Goal: Answer question/provide support: Share knowledge or assist other users

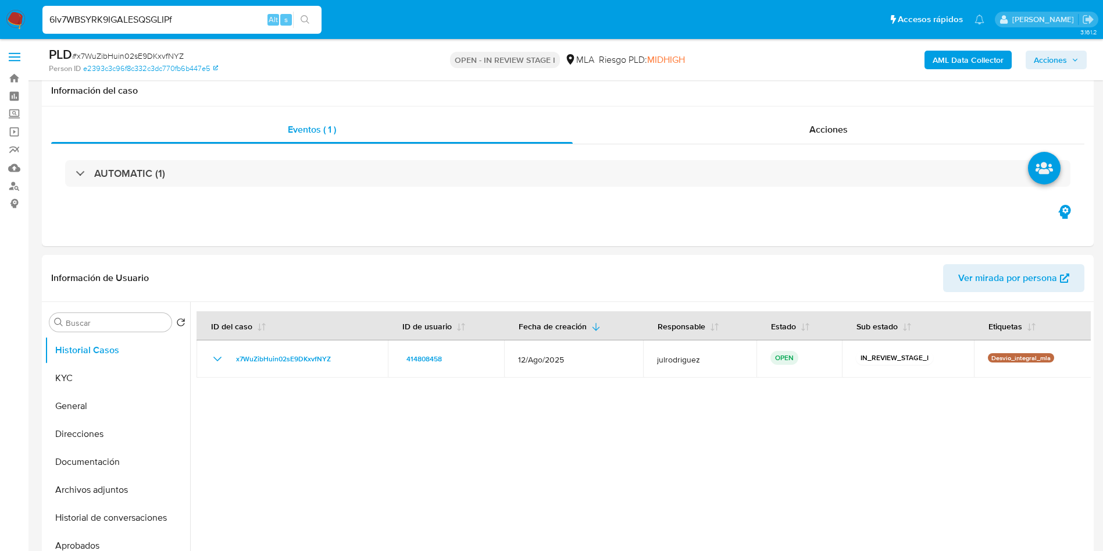
select select "10"
type input "6Iv7WBSYRK9IGALESQSGLIPf"
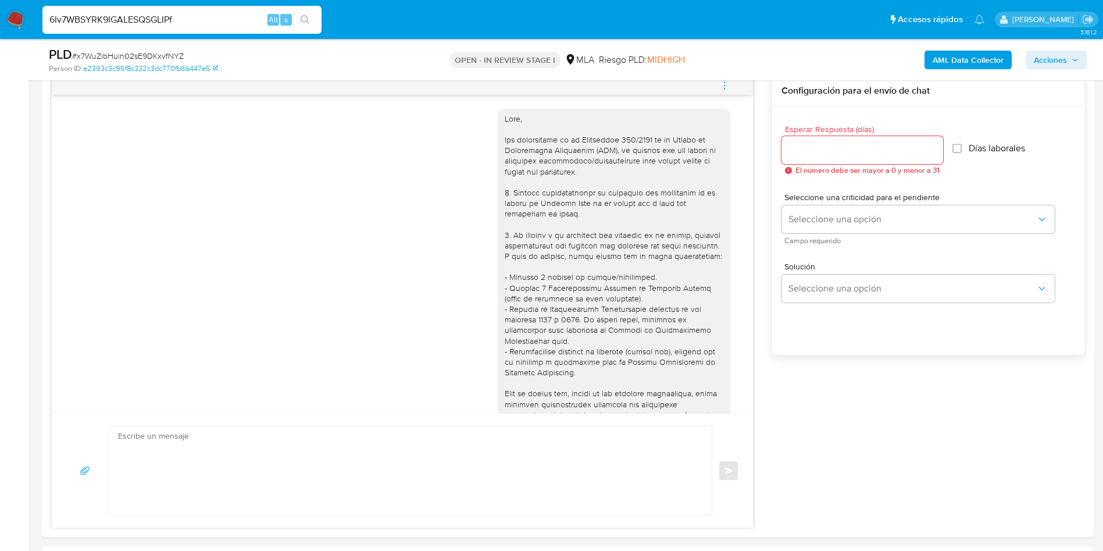
scroll to position [1170, 0]
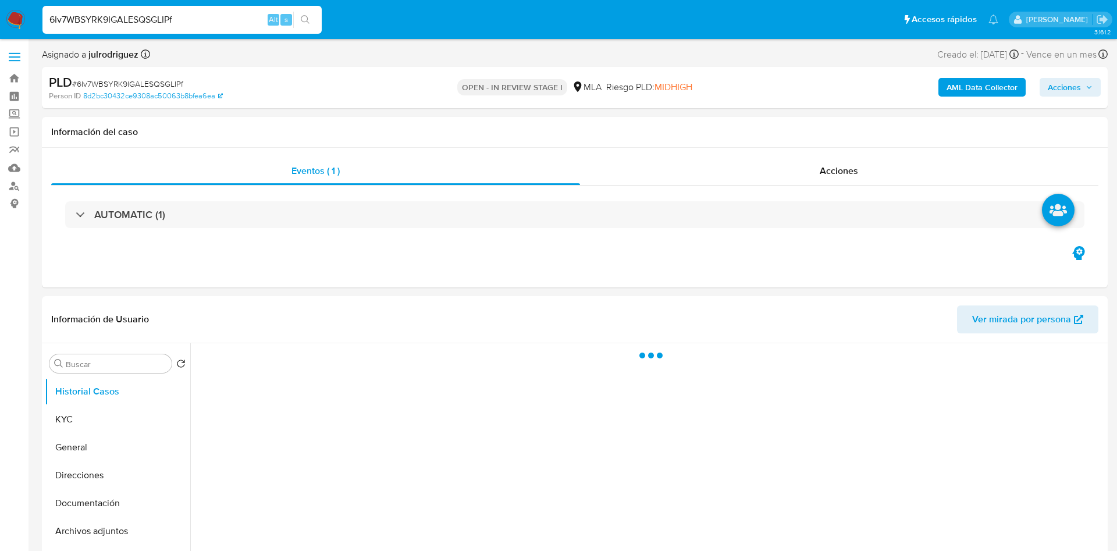
select select "10"
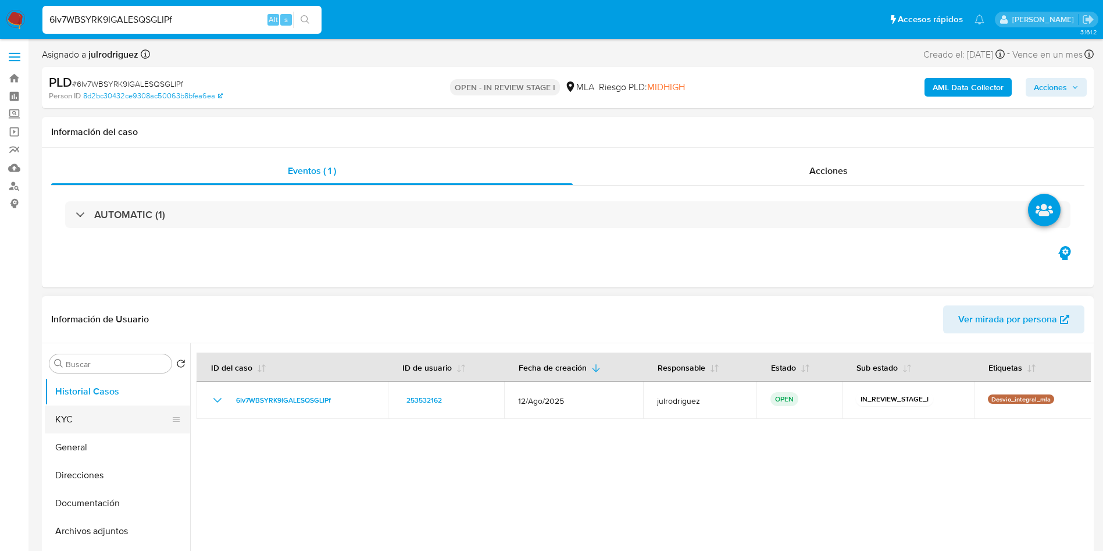
click at [86, 425] on button "KYC" at bounding box center [113, 419] width 136 height 28
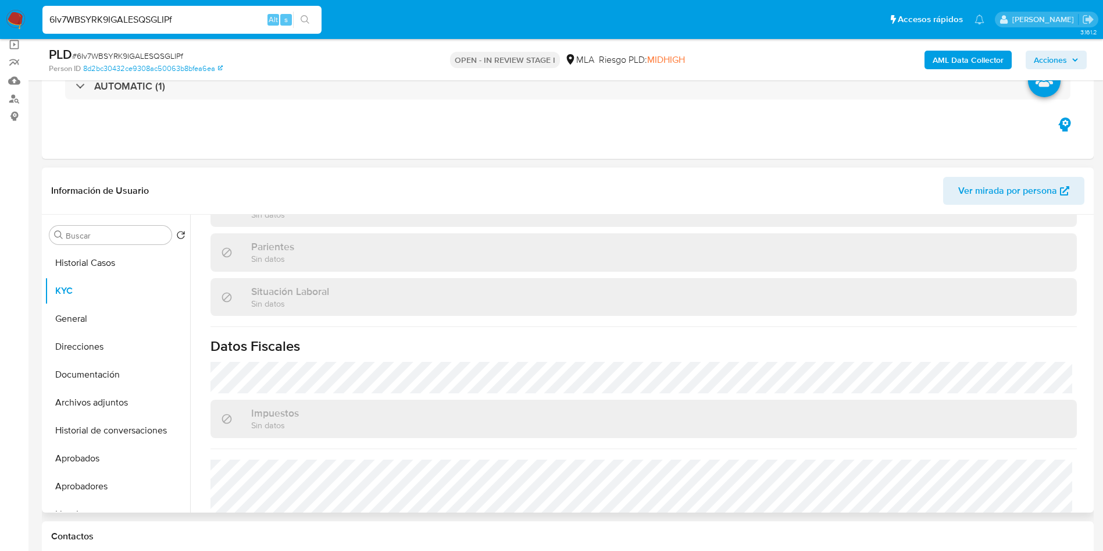
scroll to position [611, 0]
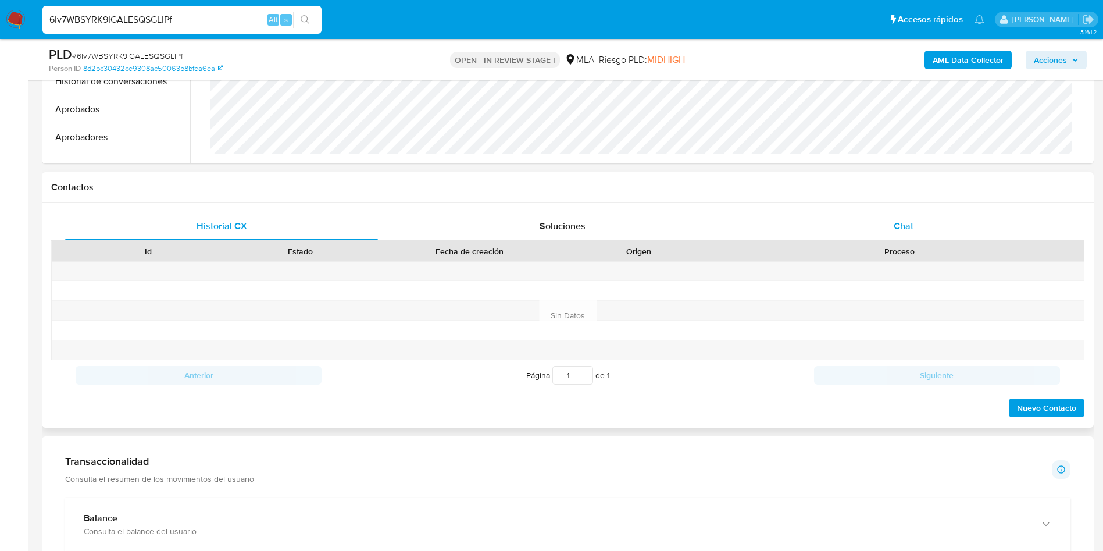
click at [895, 234] on div "Chat" at bounding box center [903, 226] width 313 height 28
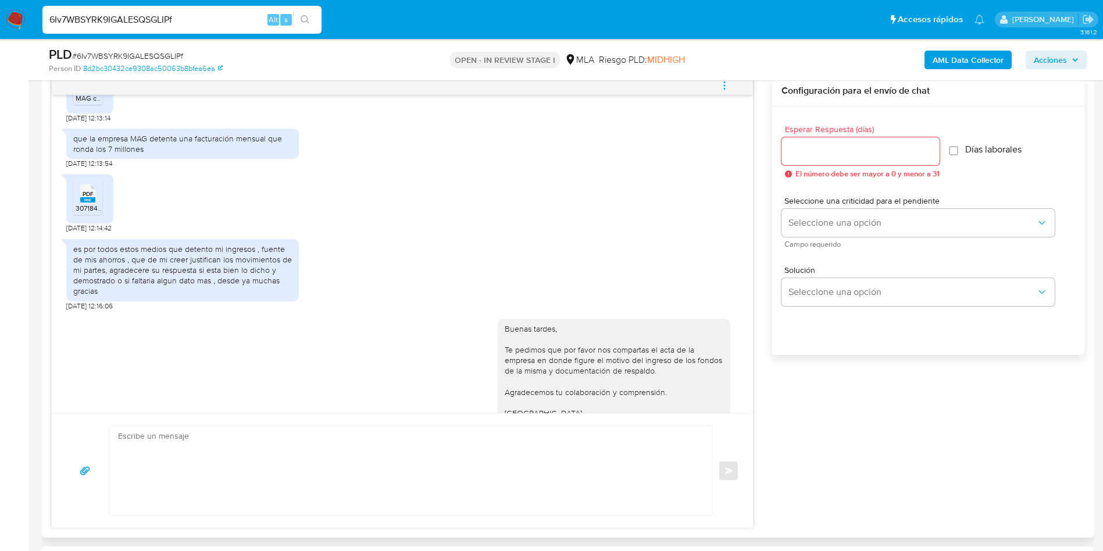
scroll to position [1404, 0]
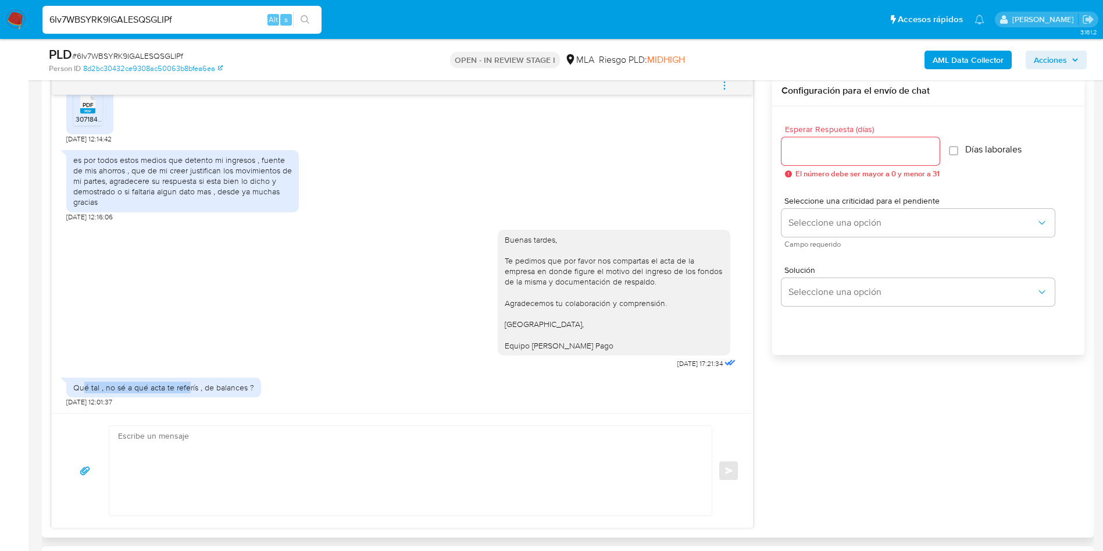
drag, startPoint x: 86, startPoint y: 387, endPoint x: 262, endPoint y: 386, distance: 176.8
click at [188, 387] on div "Qué tal , no sé a qué acta te referís , de balances ?" at bounding box center [163, 387] width 181 height 10
click at [277, 354] on div "Buenas tardes, Te pedimos que por favor nos compartas el acta de la empresa en …" at bounding box center [402, 297] width 672 height 150
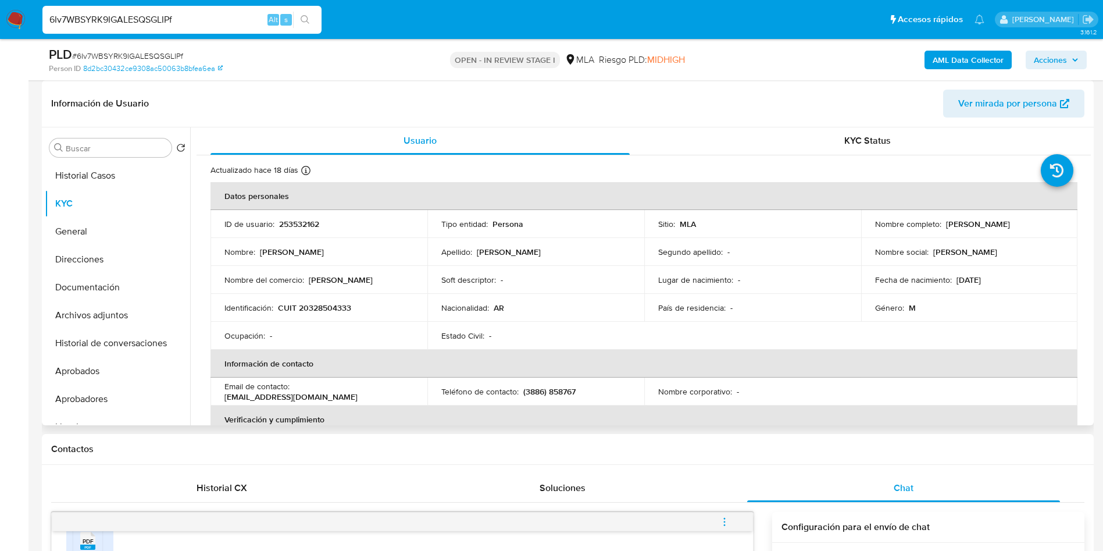
scroll to position [0, 0]
click at [311, 225] on p "253532162" at bounding box center [299, 224] width 40 height 10
click at [170, 50] on span "# 6Iv7WBSYRK9IGALESQSGLIPf" at bounding box center [127, 56] width 111 height 12
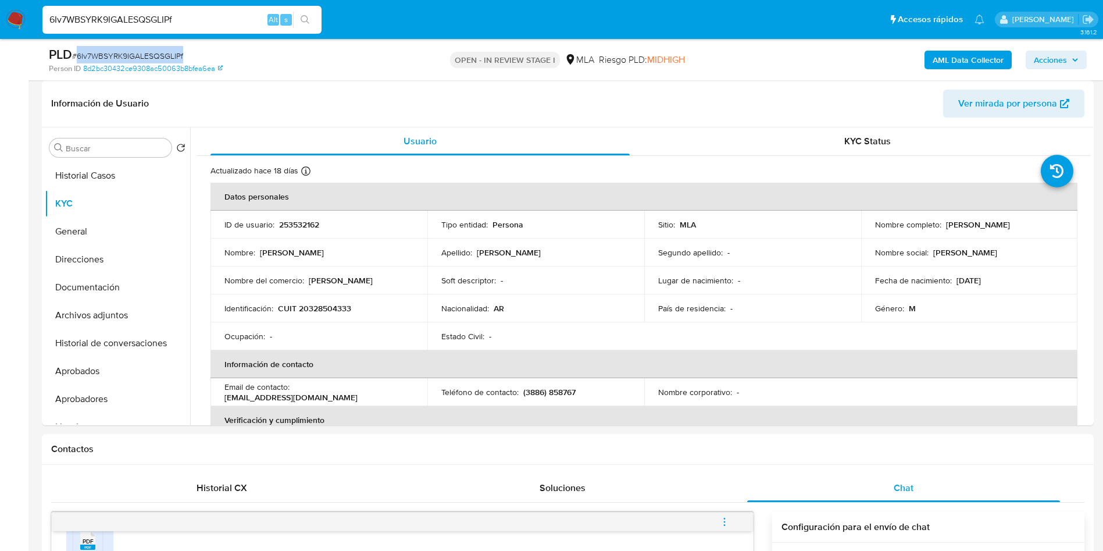
copy span "6Iv7WBSYRK9IGALESQSGLIPf"
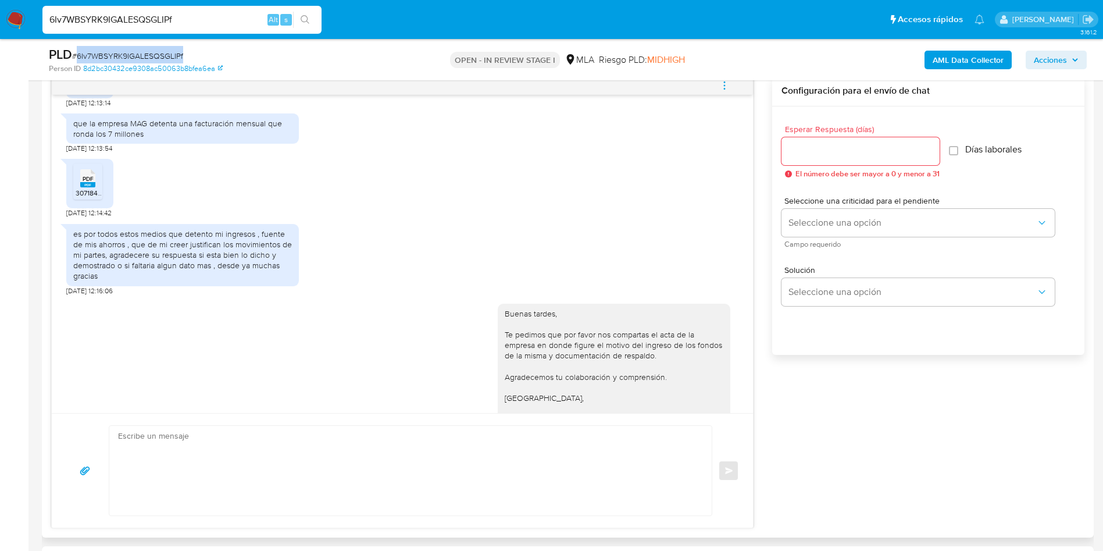
scroll to position [1404, 0]
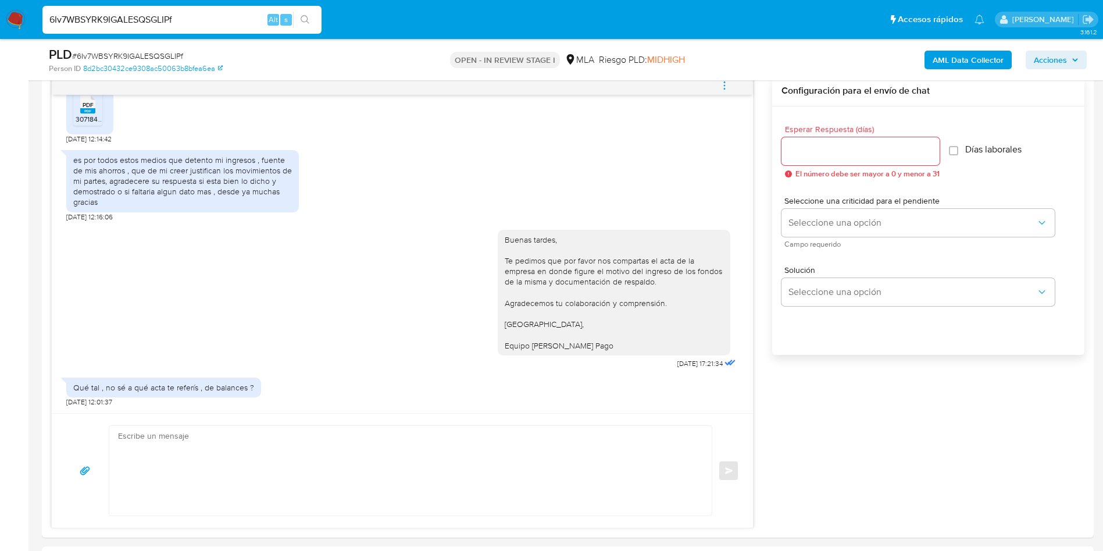
click at [161, 22] on input "6Iv7WBSYRK9IGALESQSGLIPf" at bounding box center [181, 19] width 279 height 15
paste input "HrVdGvOr5ndmWkLgp307HEol"
type input "HrVdGvOr5ndmWkLgp307HEol"
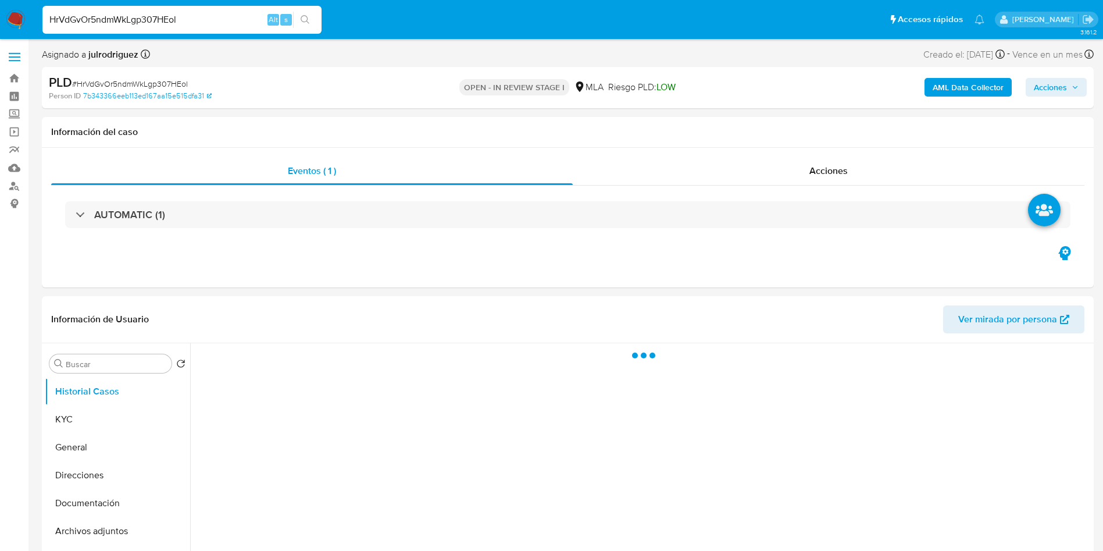
select select "10"
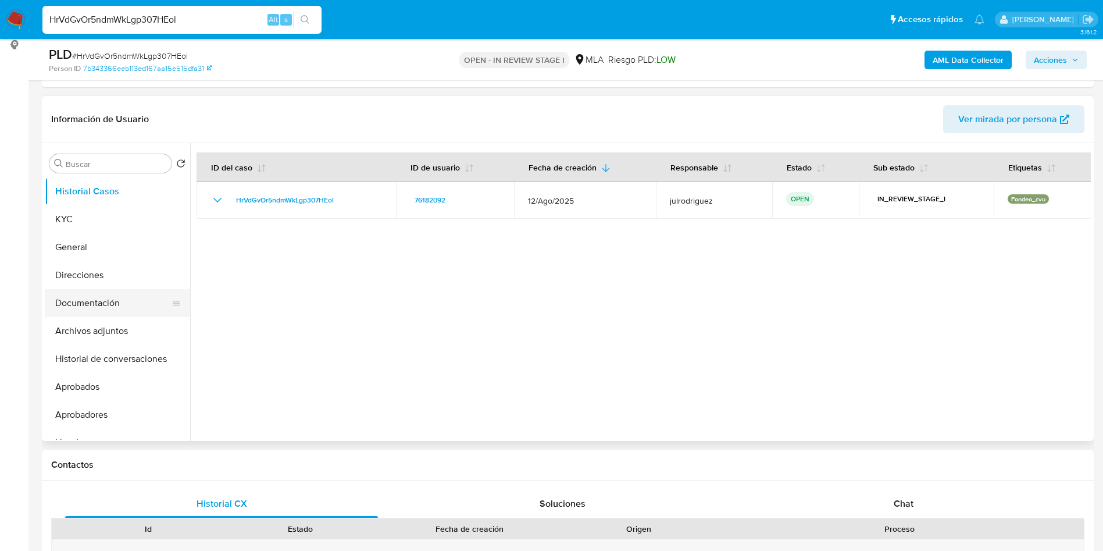
scroll to position [174, 0]
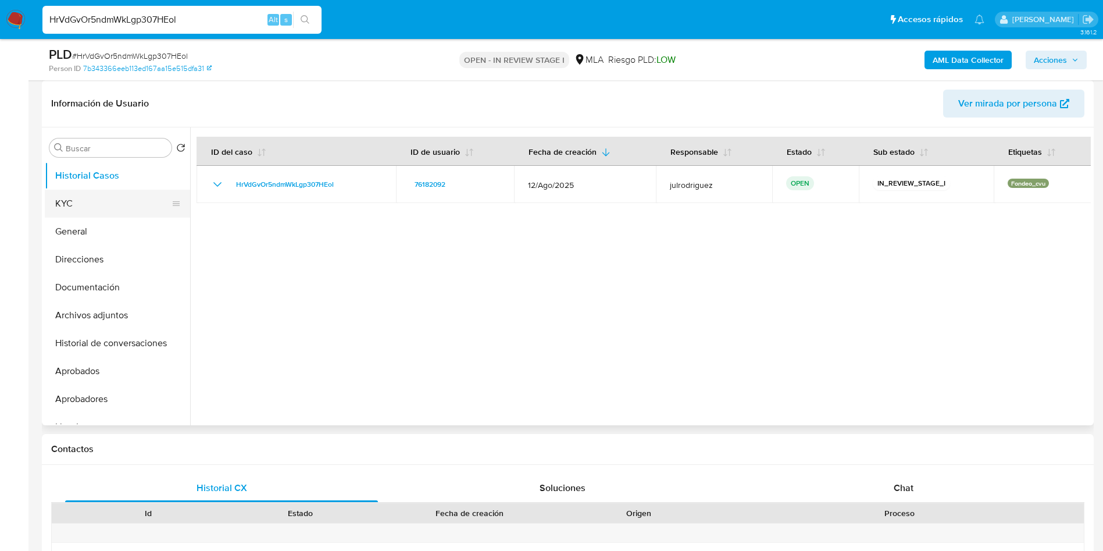
click at [74, 198] on button "KYC" at bounding box center [113, 204] width 136 height 28
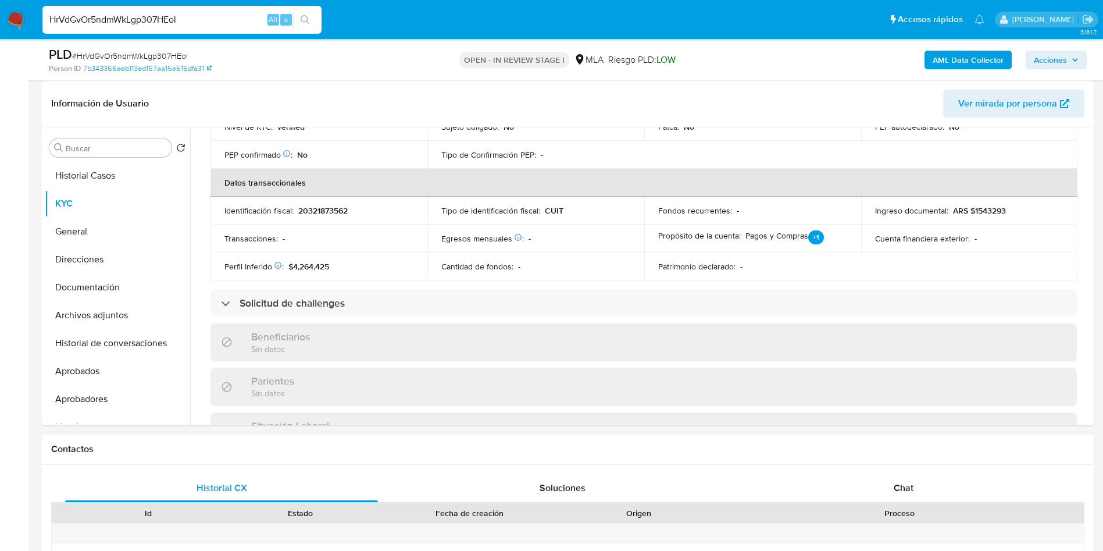
scroll to position [349, 0]
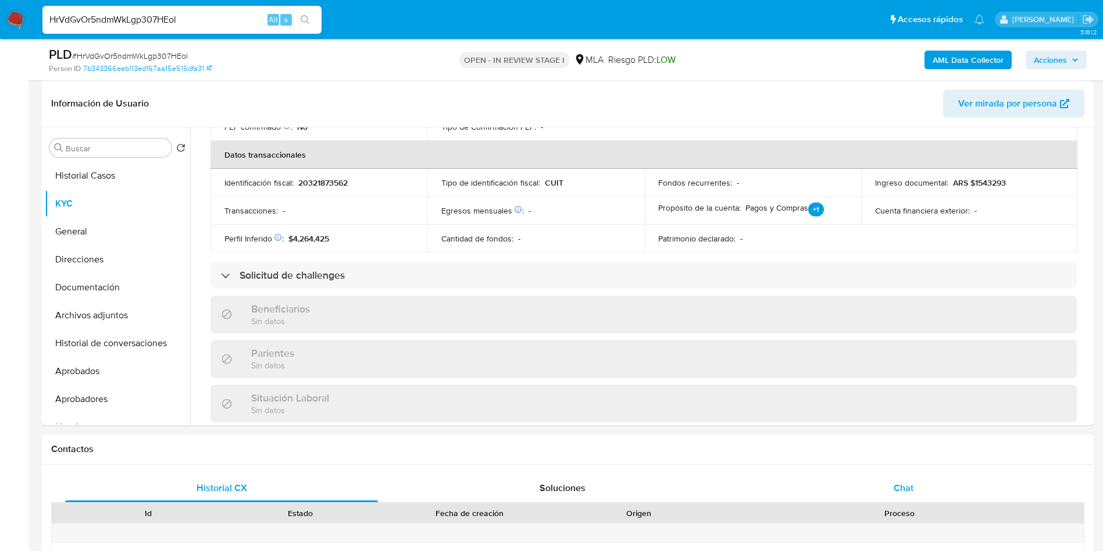
click at [903, 485] on span "Chat" at bounding box center [904, 487] width 20 height 13
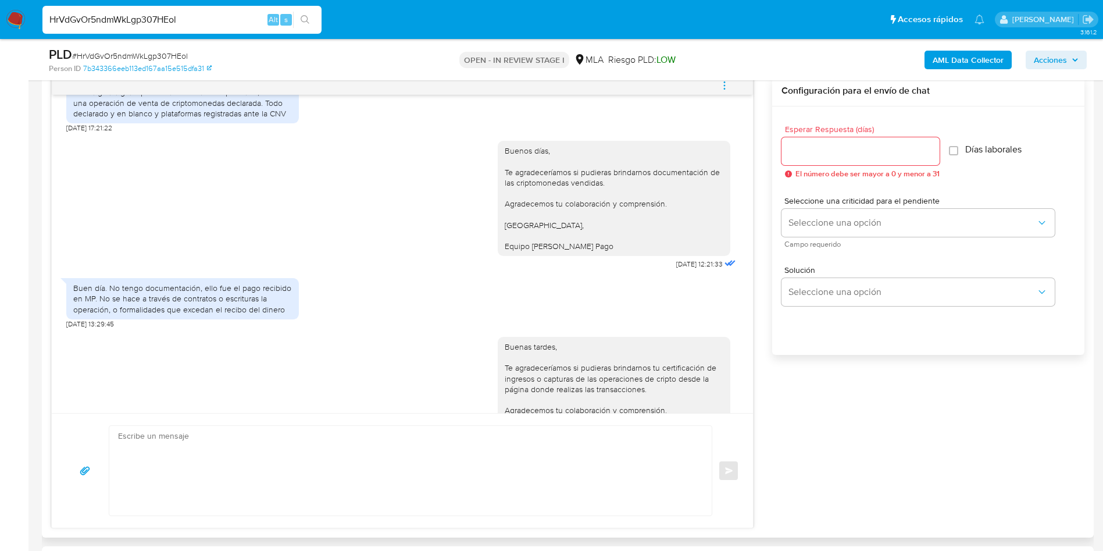
scroll to position [1170, 0]
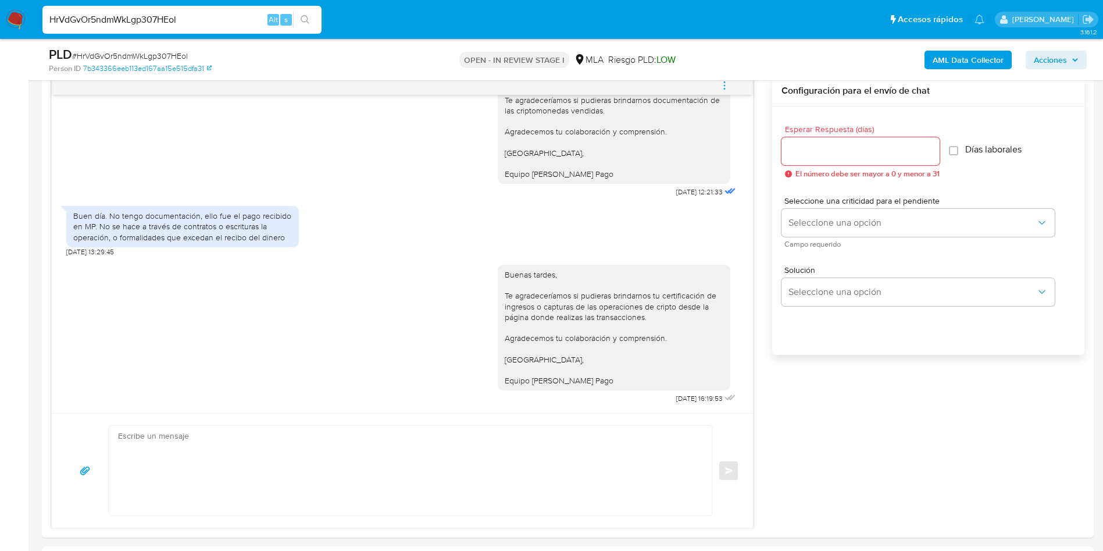
click at [125, 23] on input "HrVdGvOr5ndmWkLgp307HEol" at bounding box center [181, 19] width 279 height 15
paste input "qMDNePEFKW4yGxjDkcCVEuvO"
type input "qMDNePEFKW4yGxjDkcCVEuvO"
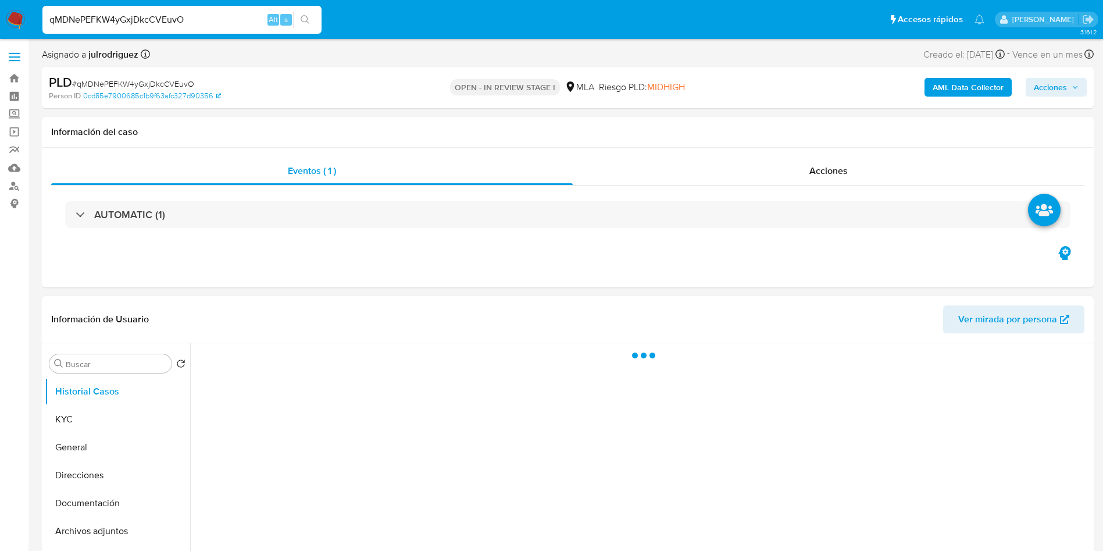
select select "10"
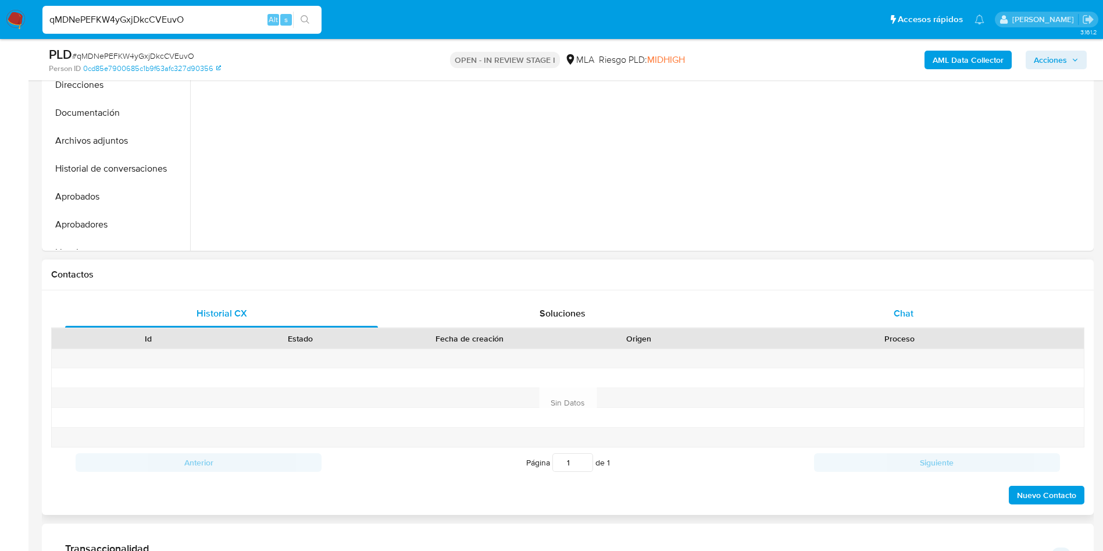
click at [908, 314] on span "Chat" at bounding box center [904, 313] width 20 height 13
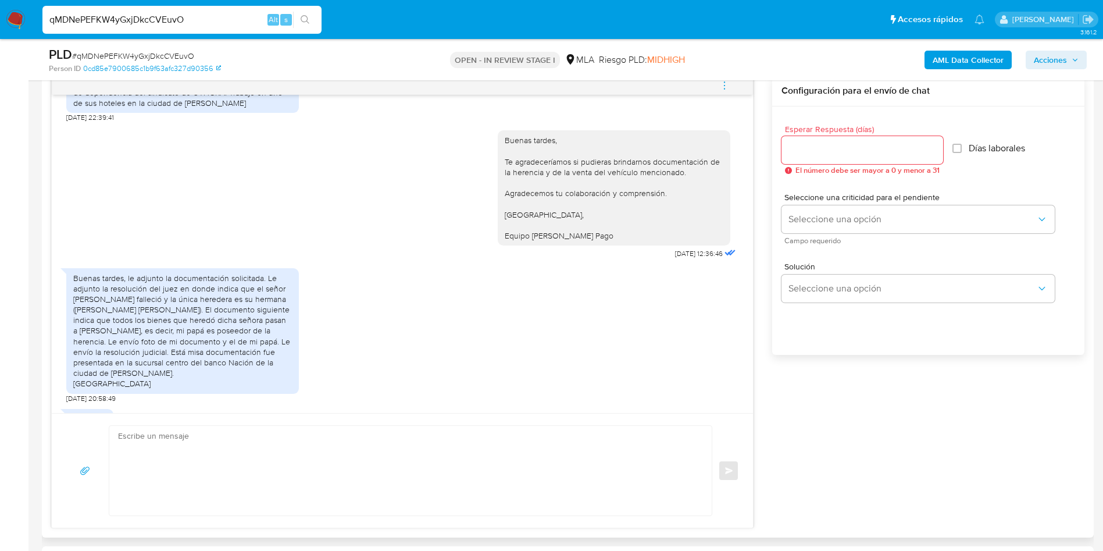
scroll to position [921, 0]
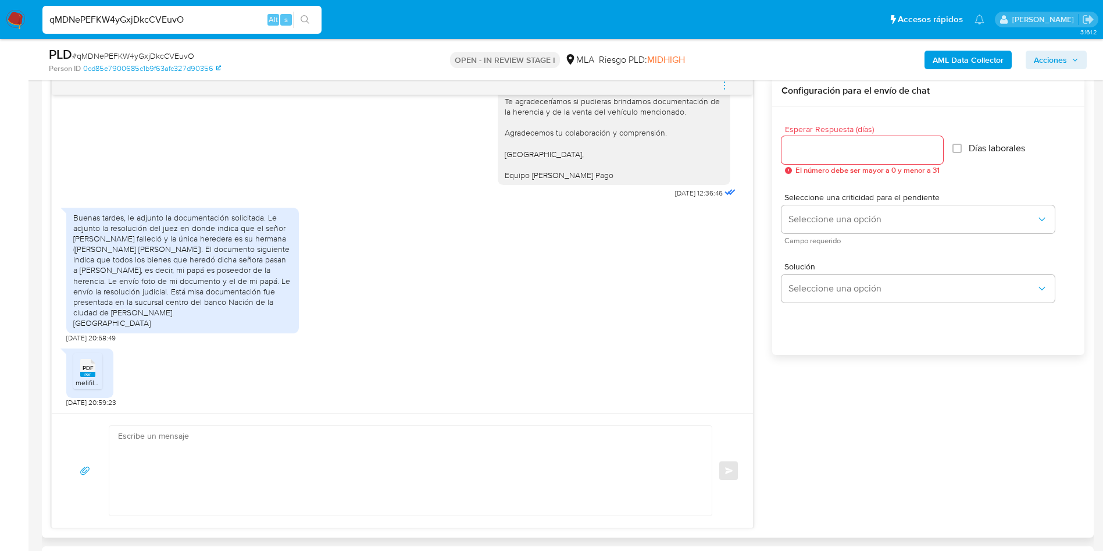
click at [87, 365] on span "PDF" at bounding box center [88, 368] width 11 height 8
click at [361, 275] on div "Buenas tardes, le adjunto la documentación solicitada. Le adjunto la resolución…" at bounding box center [402, 272] width 672 height 141
click at [125, 57] on span "# qMDNePEFKW4yGxjDkcCVEuvO" at bounding box center [133, 56] width 122 height 12
copy span "qMDNePEFKW4yGxjDkcCVEuvO"
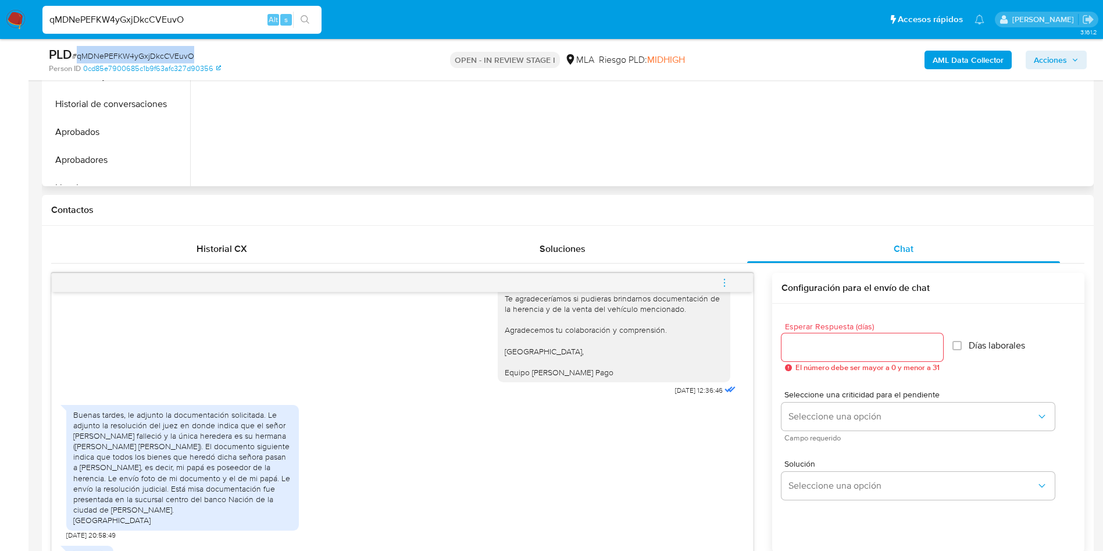
scroll to position [262, 0]
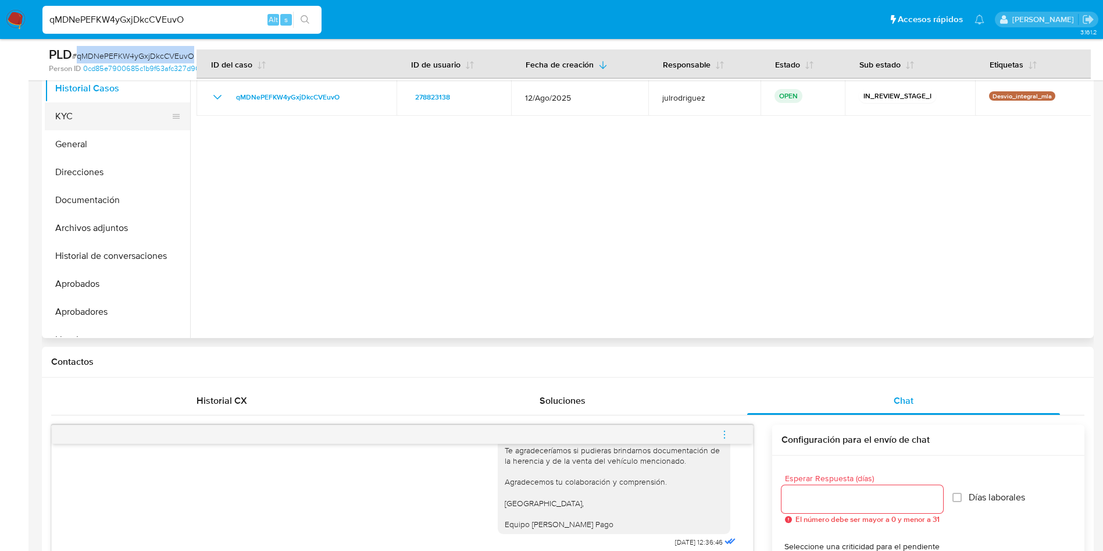
click at [49, 110] on button "KYC" at bounding box center [113, 116] width 136 height 28
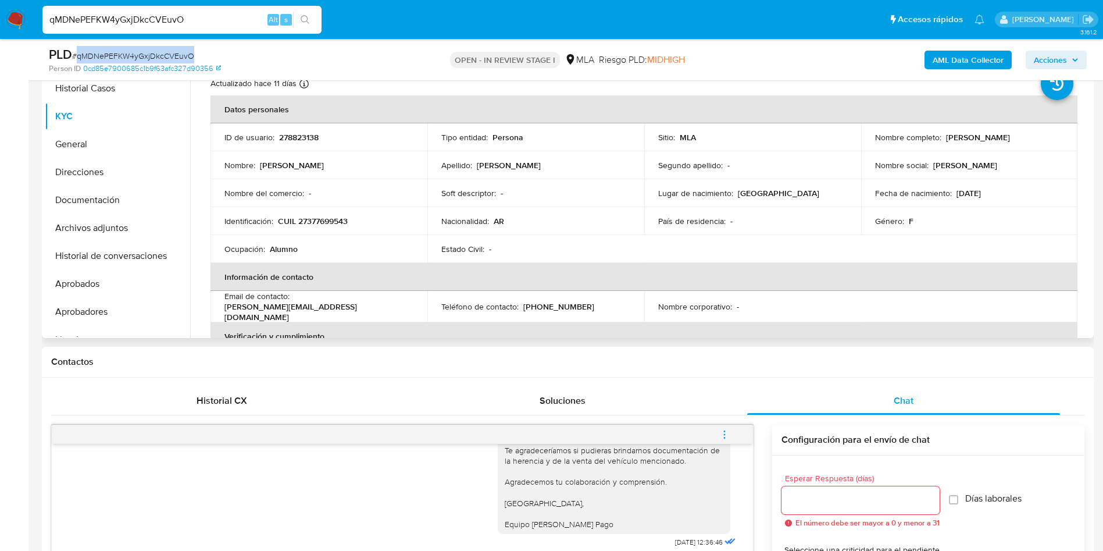
drag, startPoint x: 867, startPoint y: 141, endPoint x: 990, endPoint y: 144, distance: 123.3
click at [990, 144] on td "Nombre completo : [PERSON_NAME]" at bounding box center [969, 137] width 217 height 28
copy p "[PERSON_NAME]"
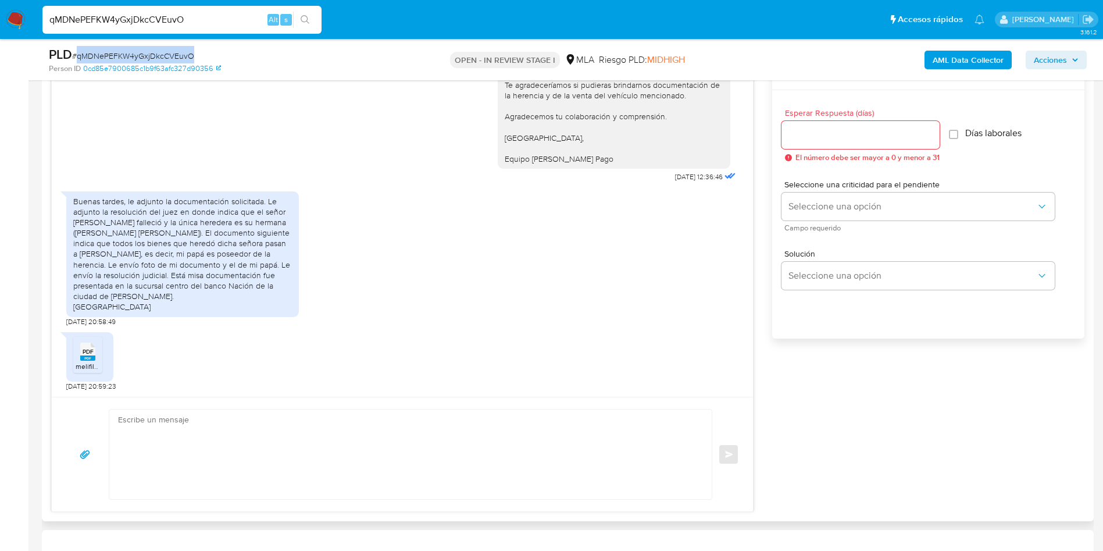
scroll to position [611, 0]
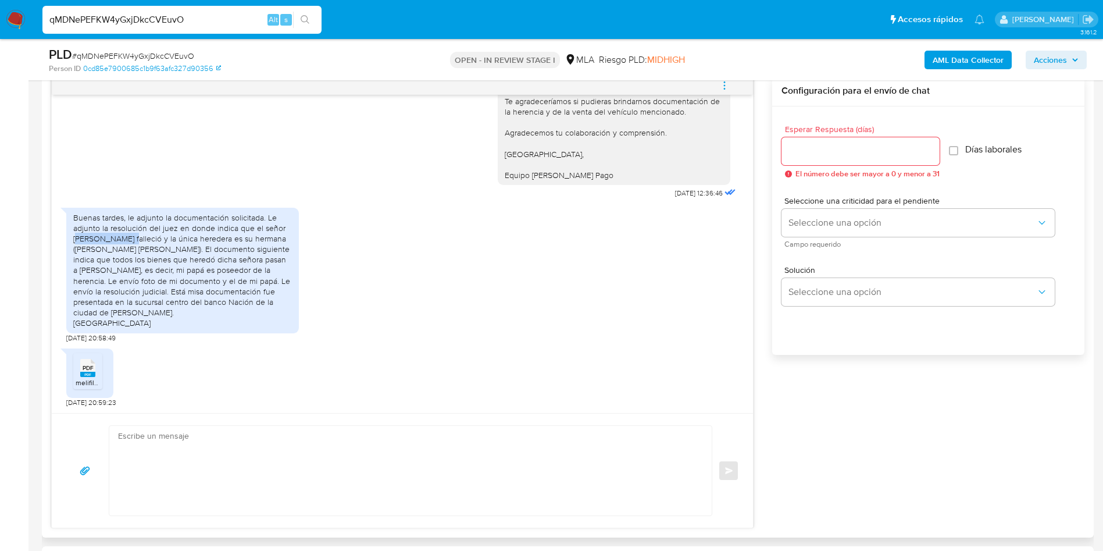
drag, startPoint x: 77, startPoint y: 239, endPoint x: 131, endPoint y: 237, distance: 53.6
click at [131, 237] on div "Buenas tardes, le adjunto la documentación solicitada. Le adjunto la resolución…" at bounding box center [182, 270] width 219 height 116
click at [133, 259] on div "Buenas tardes, le adjunto la documentación solicitada. Le adjunto la resolución…" at bounding box center [182, 270] width 219 height 116
drag, startPoint x: 78, startPoint y: 241, endPoint x: 130, endPoint y: 239, distance: 51.8
click at [130, 239] on div "Buenas tardes, le adjunto la documentación solicitada. Le adjunto la resolución…" at bounding box center [182, 271] width 233 height 126
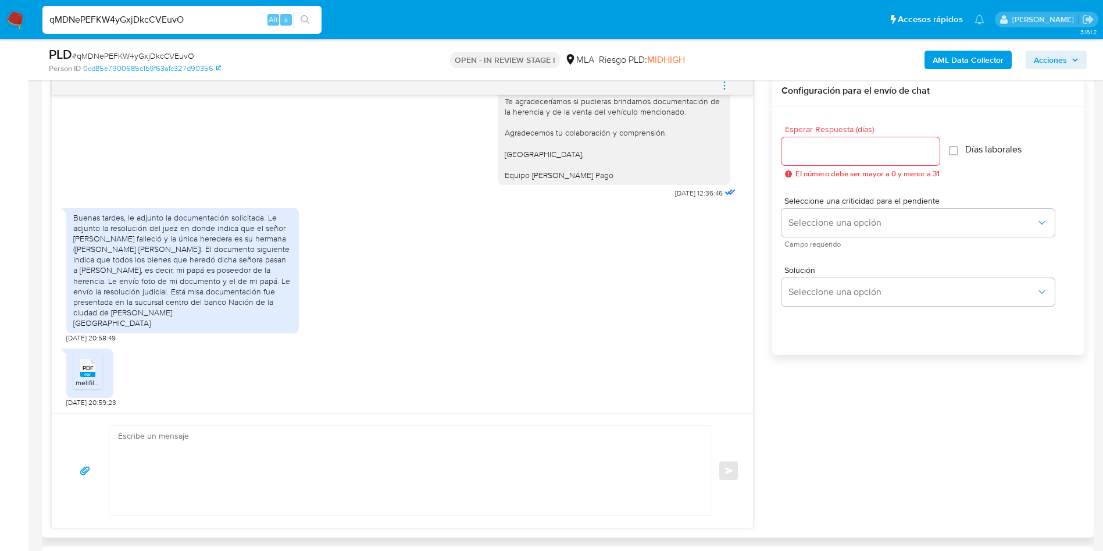
click at [138, 266] on div "Buenas tardes, le adjunto la documentación solicitada. Le adjunto la resolución…" at bounding box center [182, 270] width 219 height 116
drag, startPoint x: 74, startPoint y: 239, endPoint x: 161, endPoint y: 236, distance: 87.3
click at [161, 236] on div "Buenas tardes, le adjunto la documentación solicitada. Le adjunto la resolución…" at bounding box center [182, 270] width 219 height 116
copy div "[PERSON_NAME] falleció"
drag, startPoint x: 76, startPoint y: 248, endPoint x: 151, endPoint y: 248, distance: 75.6
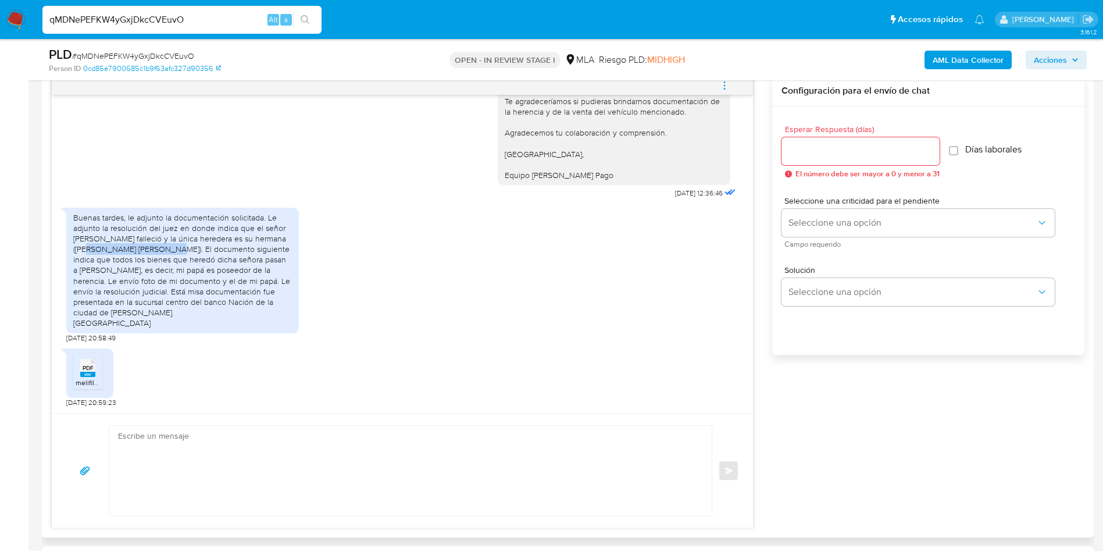
click at [151, 248] on div "Buenas tardes, le adjunto la documentación solicitada. Le adjunto la resolución…" at bounding box center [182, 270] width 219 height 116
copy div "[PERSON_NAME] [PERSON_NAME]"
drag, startPoint x: 189, startPoint y: 266, endPoint x: 254, endPoint y: 256, distance: 65.9
click at [254, 256] on div "Buenas tardes, le adjunto la documentación solicitada. Le adjunto la resolución…" at bounding box center [182, 270] width 219 height 116
copy div "[PERSON_NAME]"
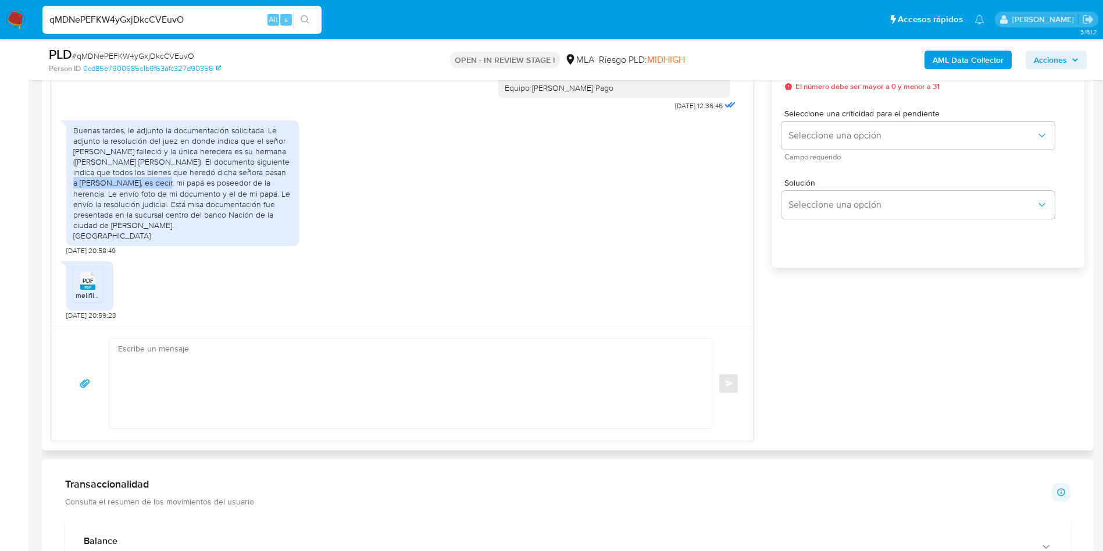
scroll to position [960, 0]
